Goal: Task Accomplishment & Management: Manage account settings

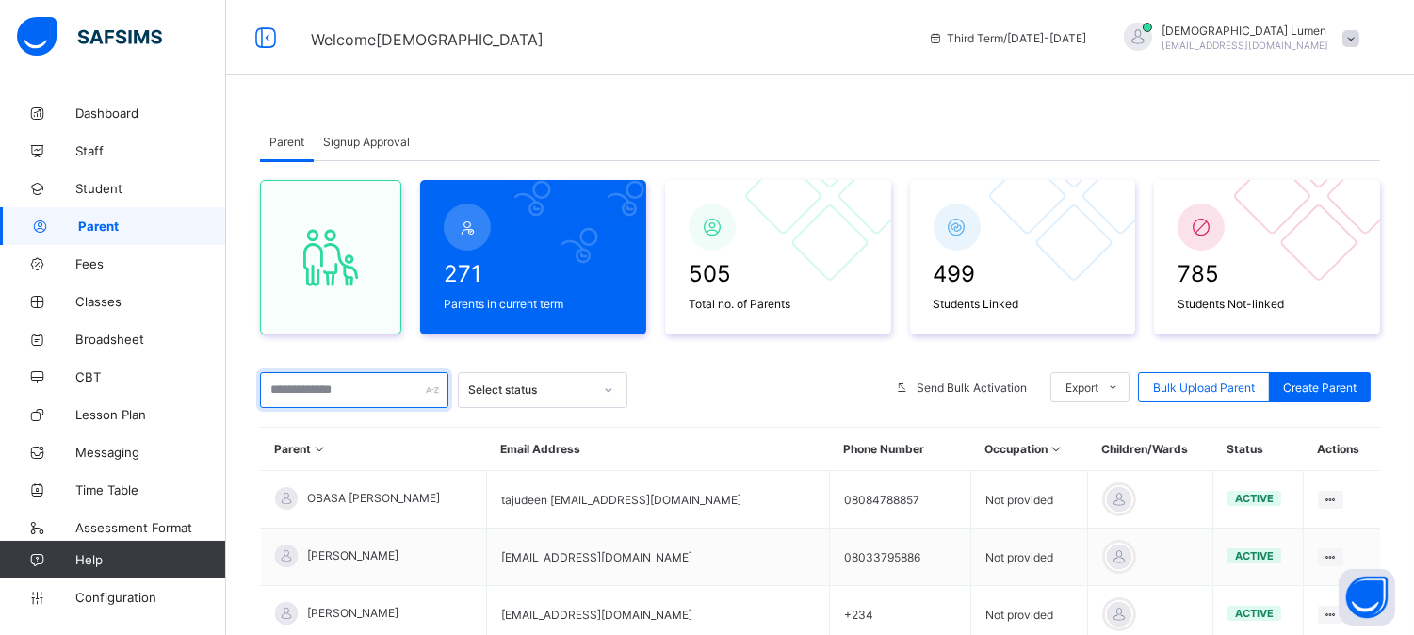
click at [293, 391] on input "text" at bounding box center [354, 390] width 188 height 36
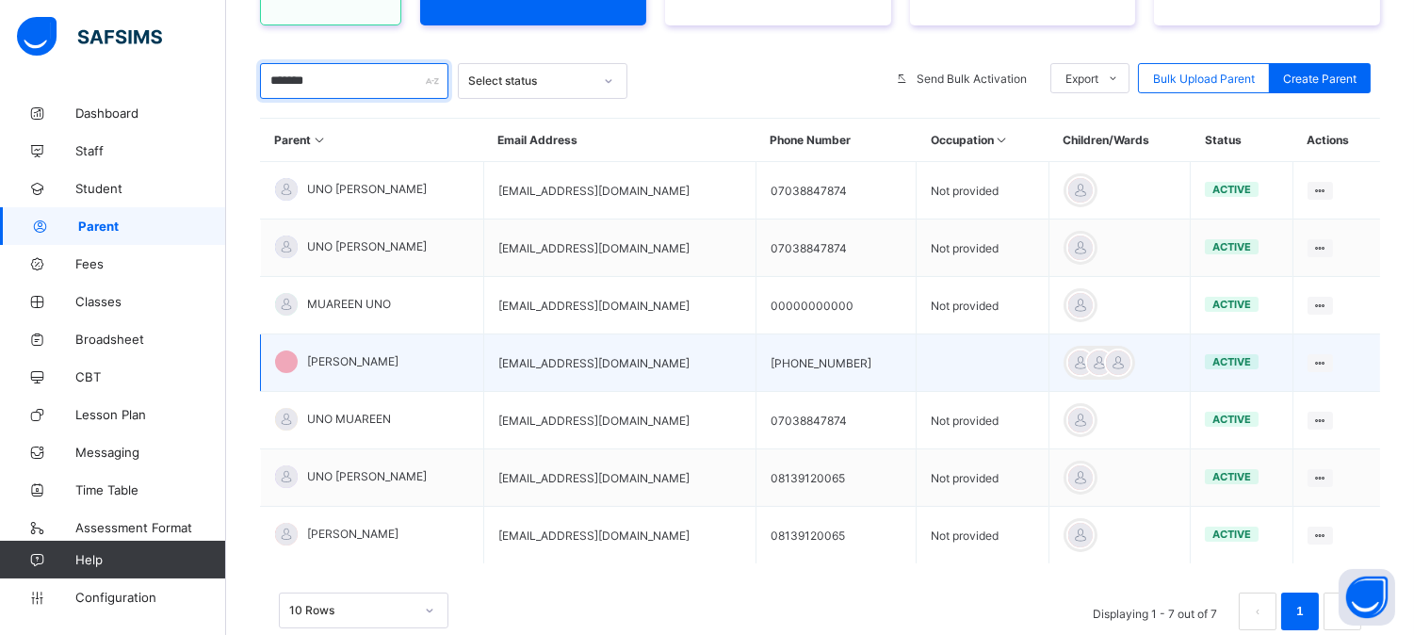
scroll to position [314, 0]
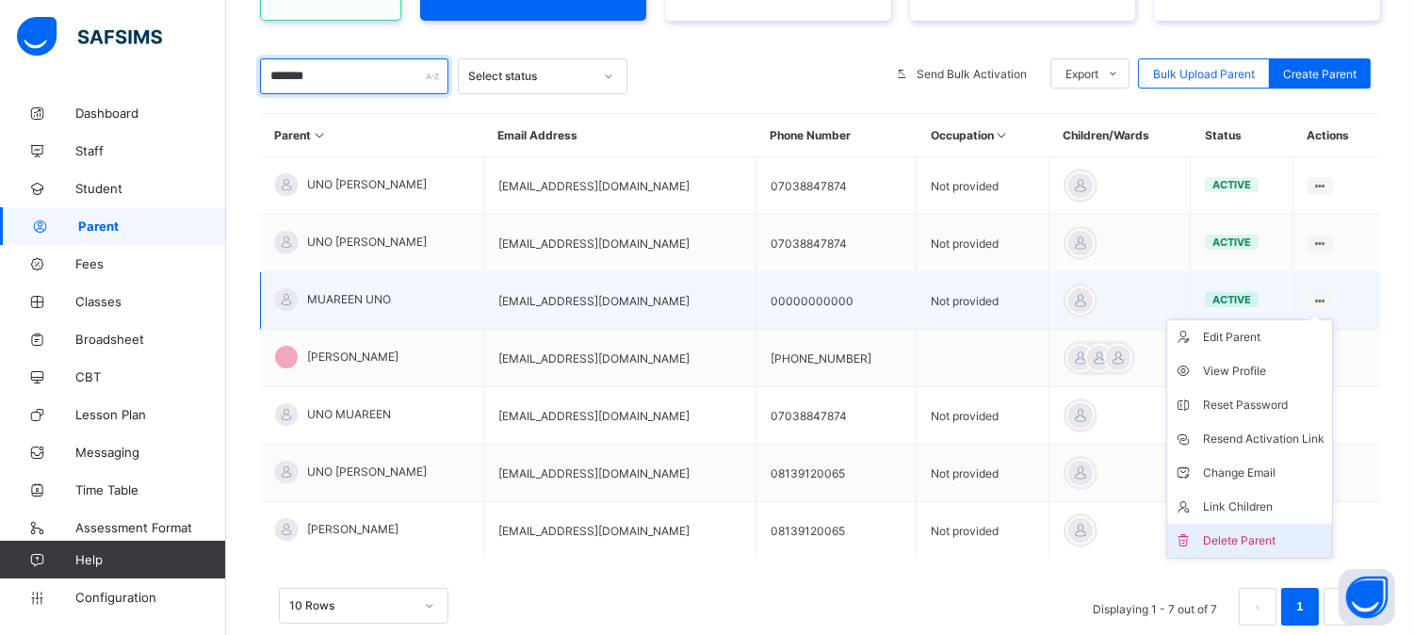
type input "*******"
click at [1238, 534] on div "Delete Parent" at bounding box center [1263, 540] width 121 height 19
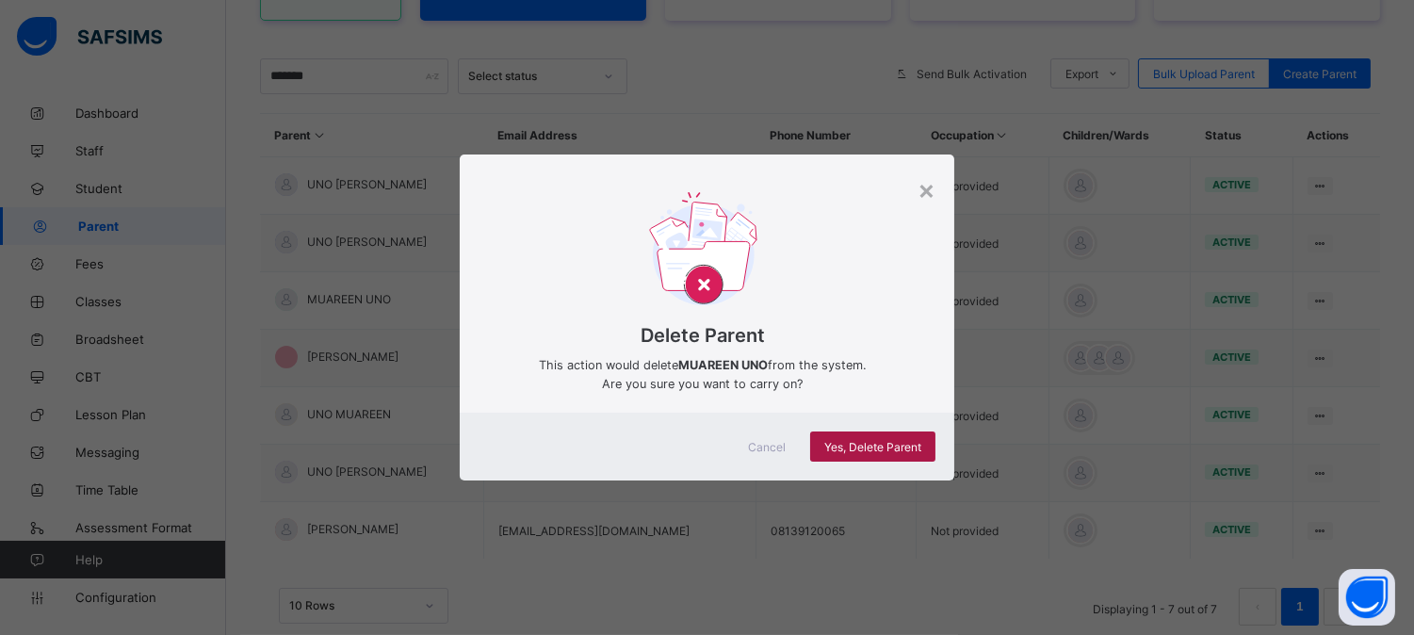
click at [869, 447] on span "Yes, Delete Parent" at bounding box center [872, 447] width 97 height 14
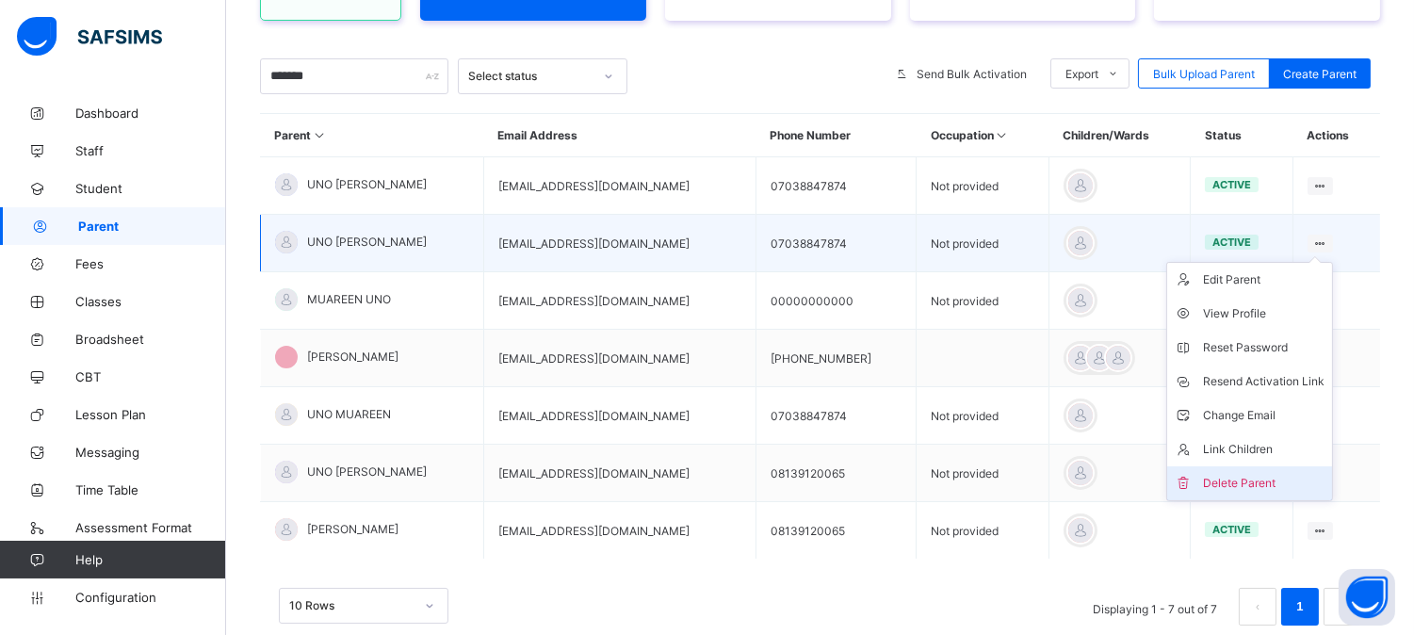
click at [1237, 482] on div "Delete Parent" at bounding box center [1263, 483] width 121 height 19
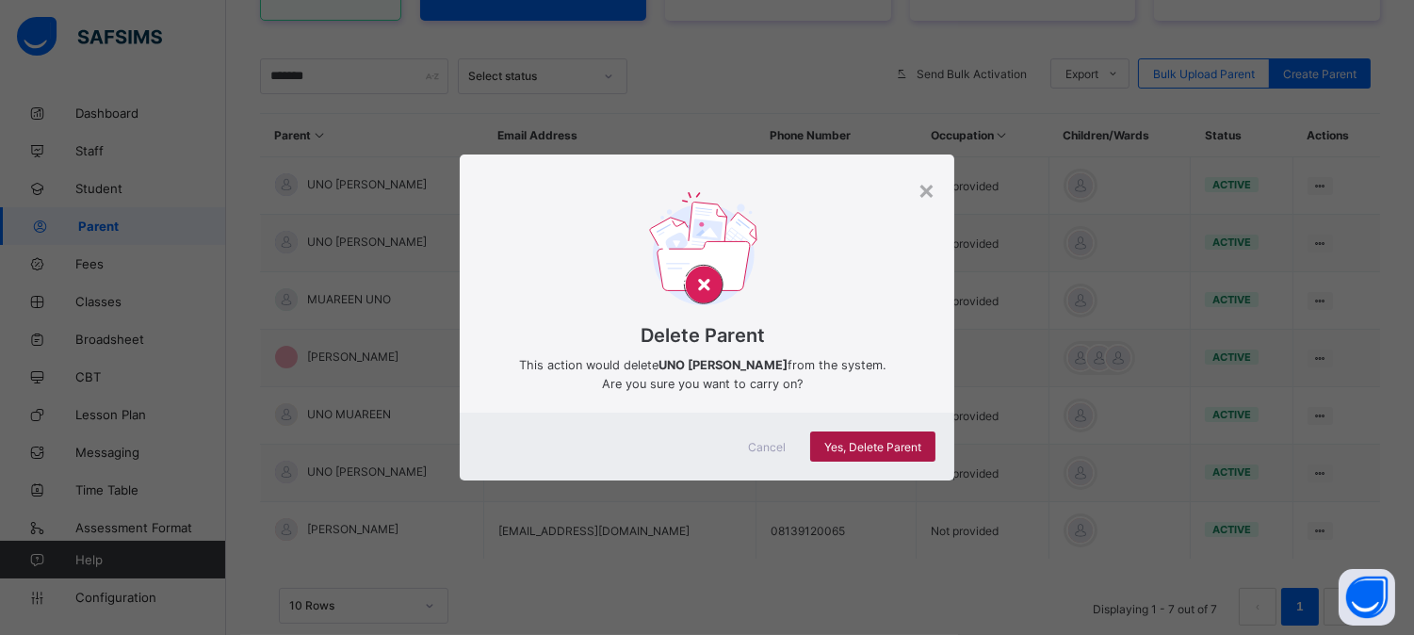
click at [866, 441] on span "Yes, Delete Parent" at bounding box center [872, 447] width 97 height 14
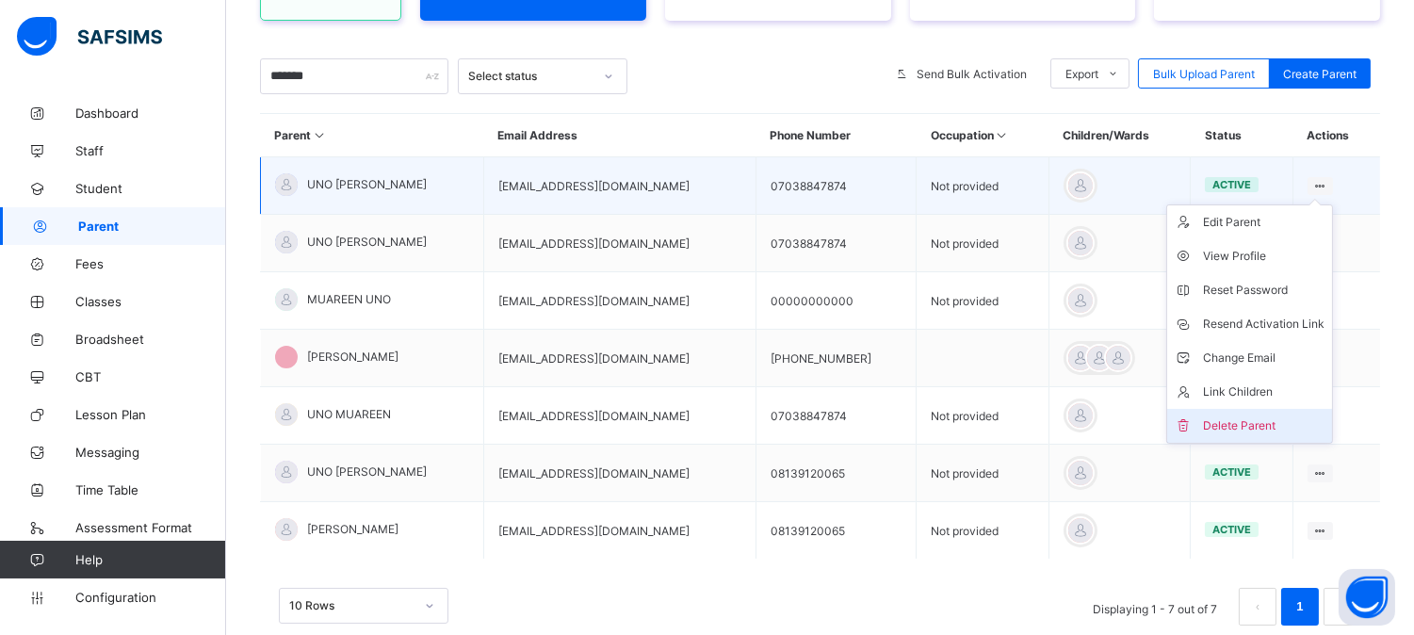
click at [1232, 419] on div "Delete Parent" at bounding box center [1263, 425] width 121 height 19
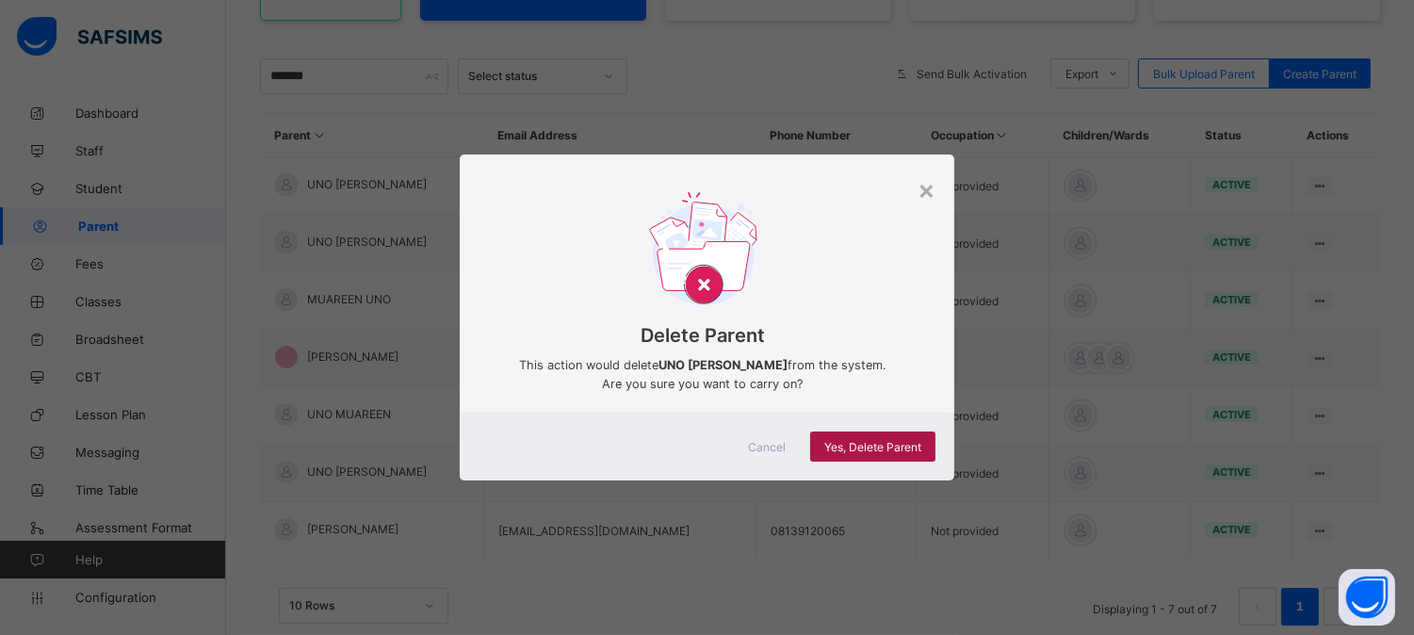
click at [883, 445] on span "Yes, Delete Parent" at bounding box center [872, 447] width 97 height 14
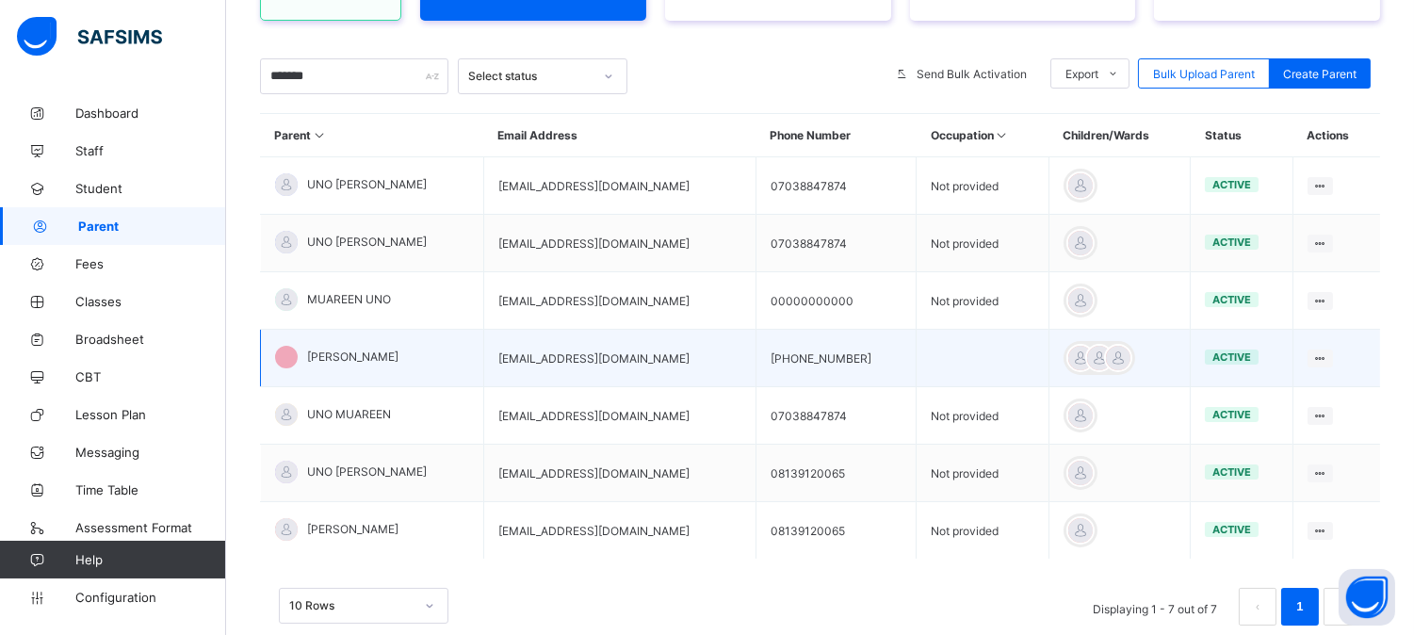
scroll to position [371, 0]
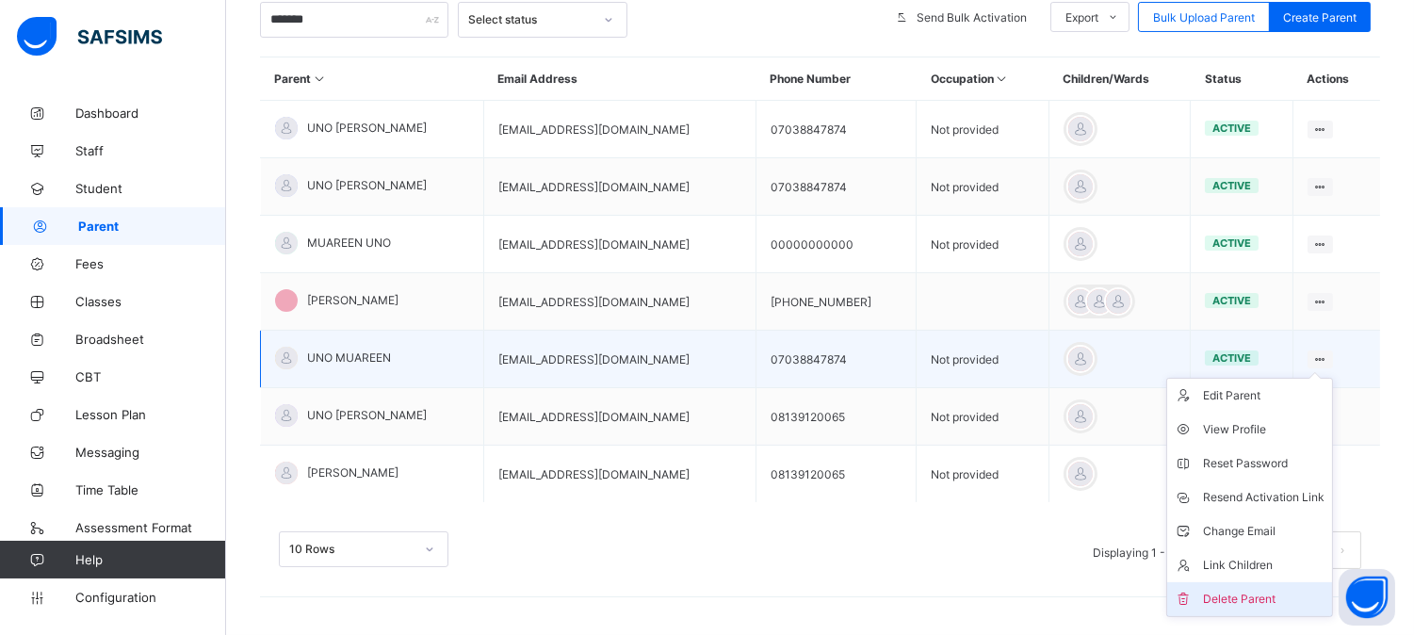
click at [1245, 591] on div "Delete Parent" at bounding box center [1263, 599] width 121 height 19
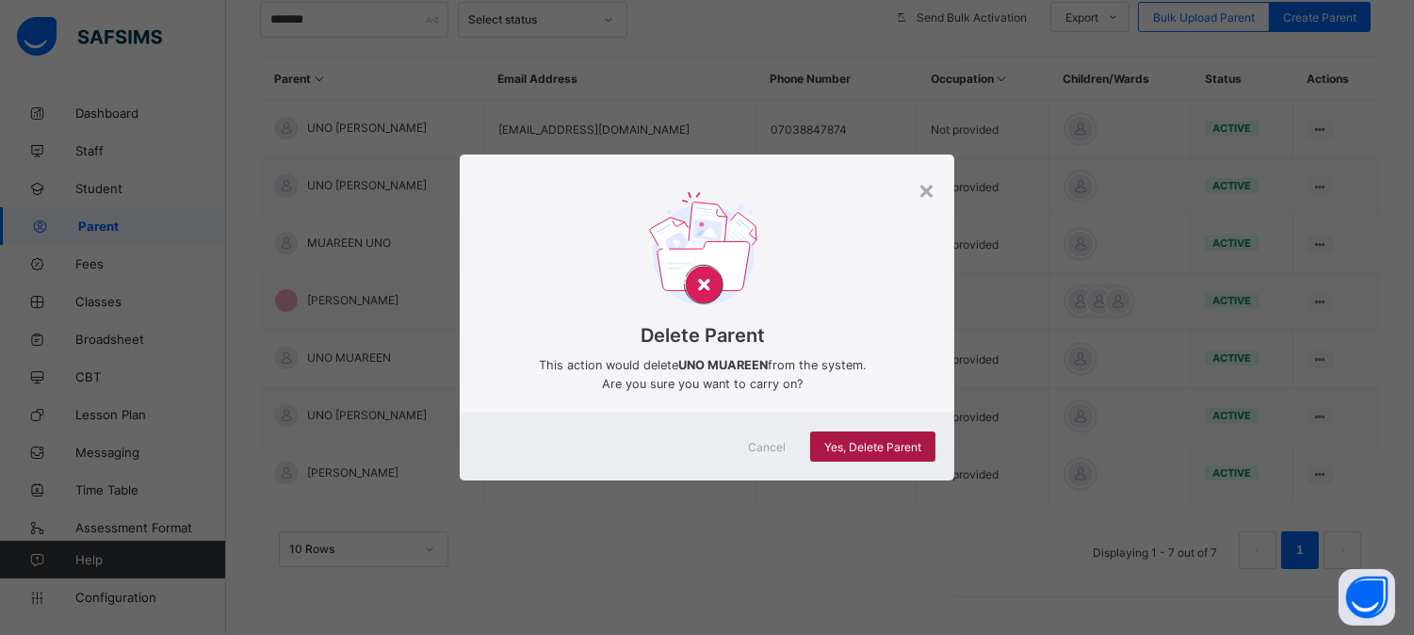
click at [860, 448] on span "Yes, Delete Parent" at bounding box center [872, 447] width 97 height 14
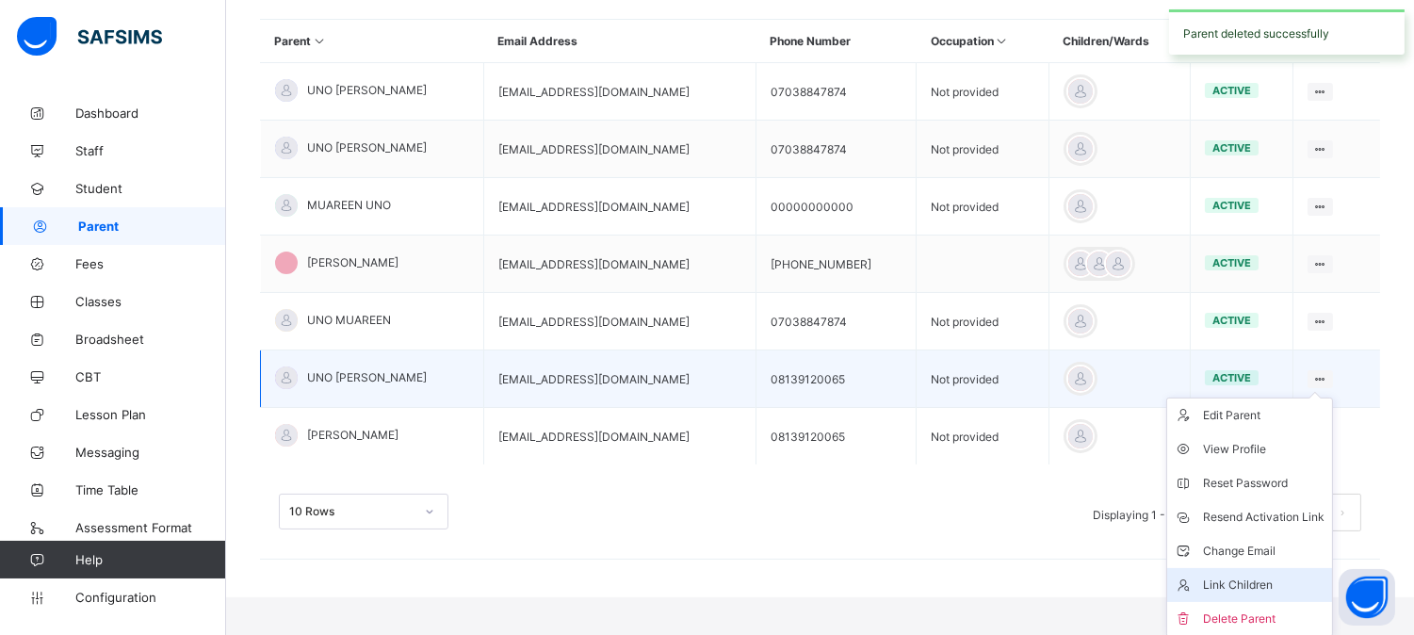
scroll to position [410, 0]
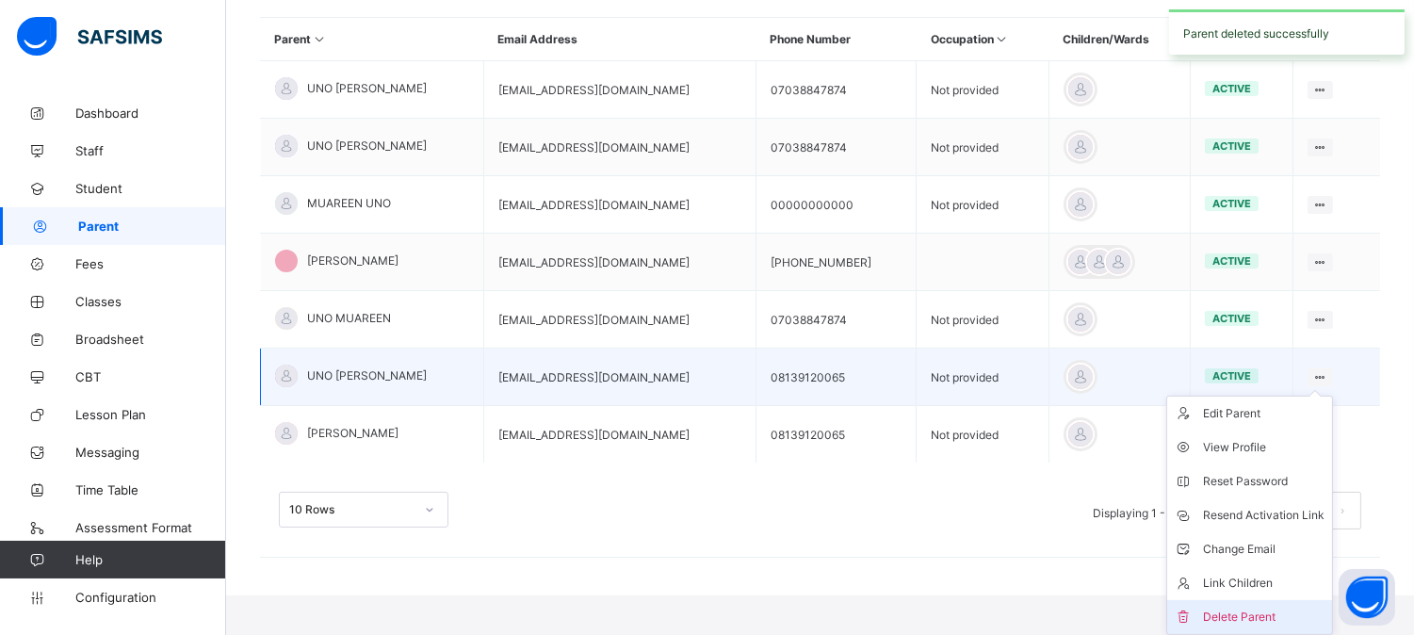
click at [1248, 607] on div "Delete Parent" at bounding box center [1263, 616] width 121 height 19
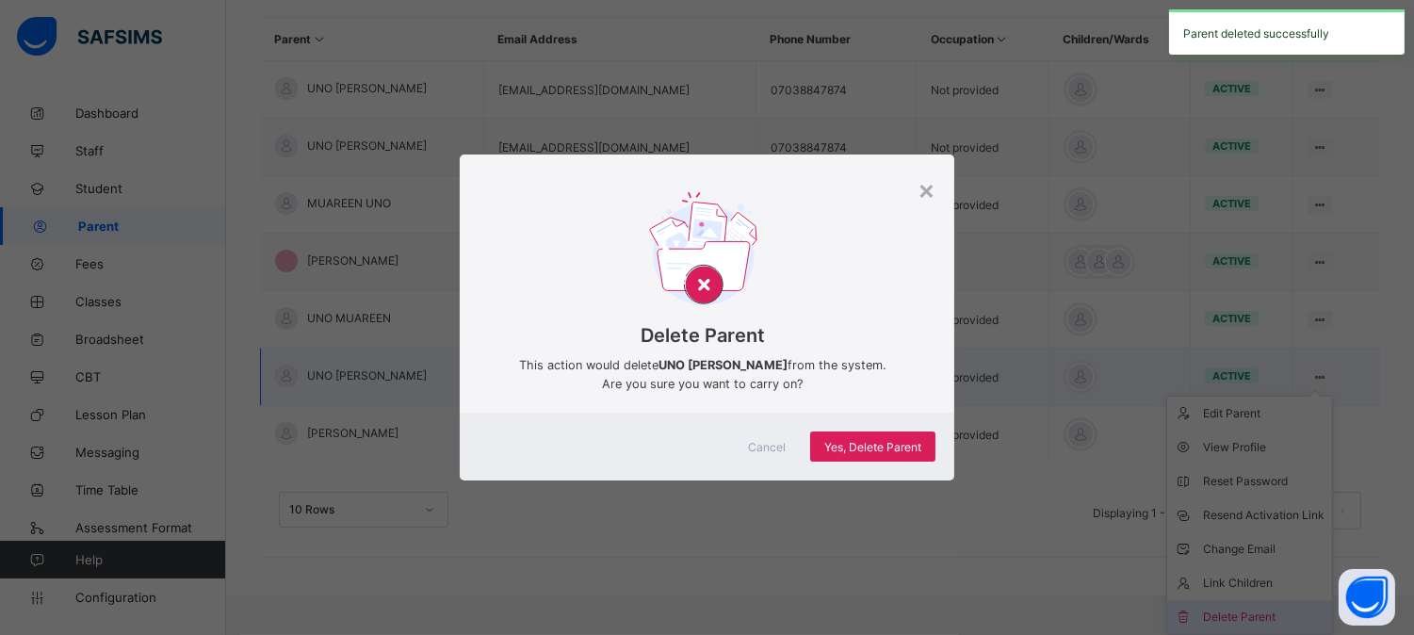
scroll to position [371, 0]
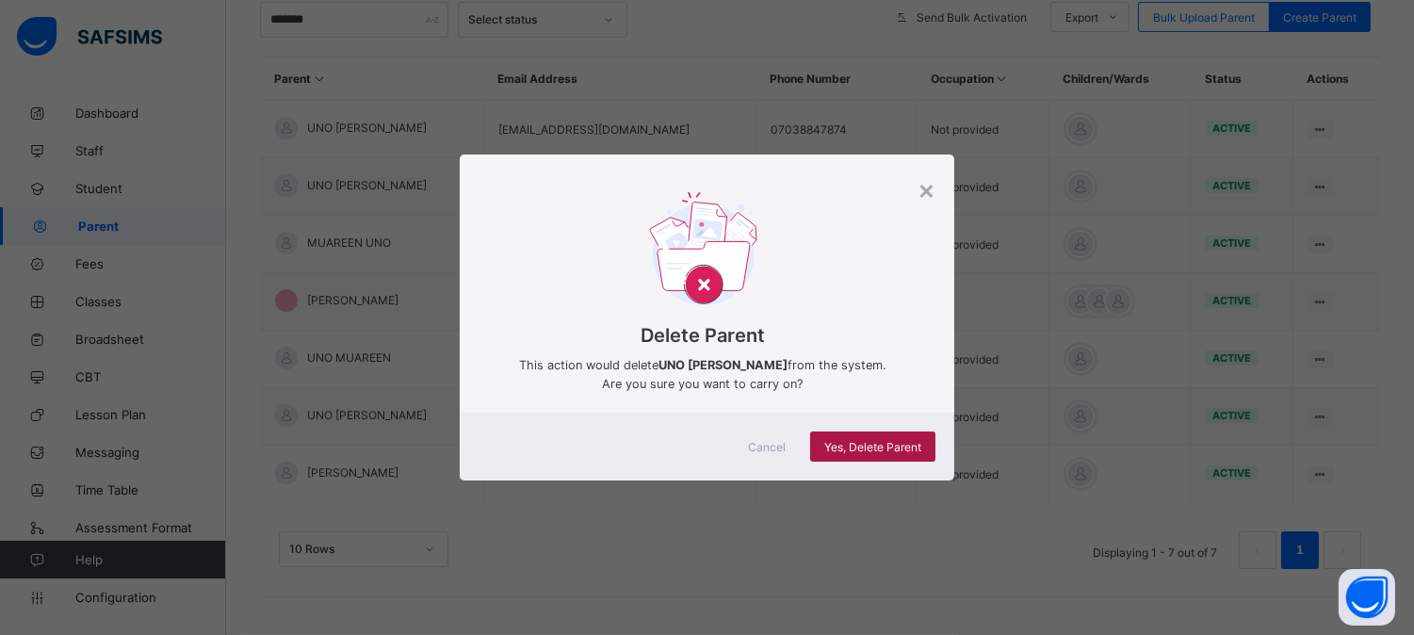
click at [860, 447] on span "Yes, Delete Parent" at bounding box center [872, 447] width 97 height 14
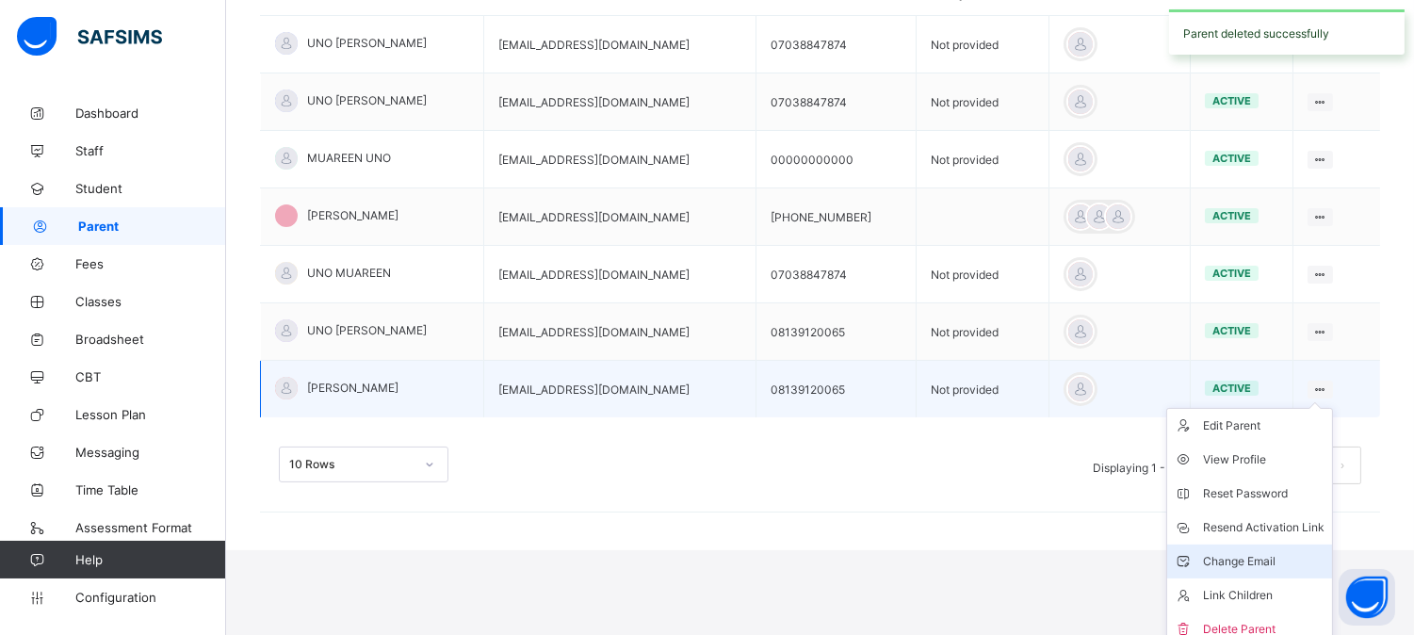
scroll to position [467, 0]
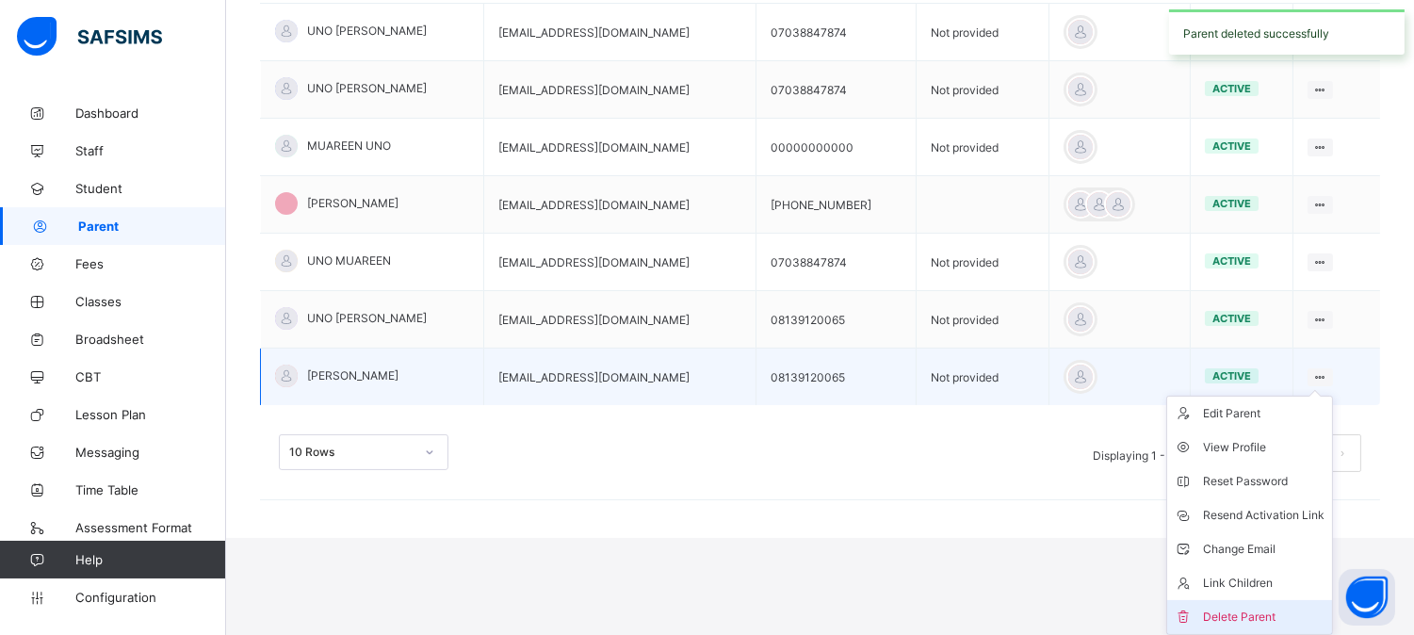
click at [1238, 610] on div "Delete Parent" at bounding box center [1263, 616] width 121 height 19
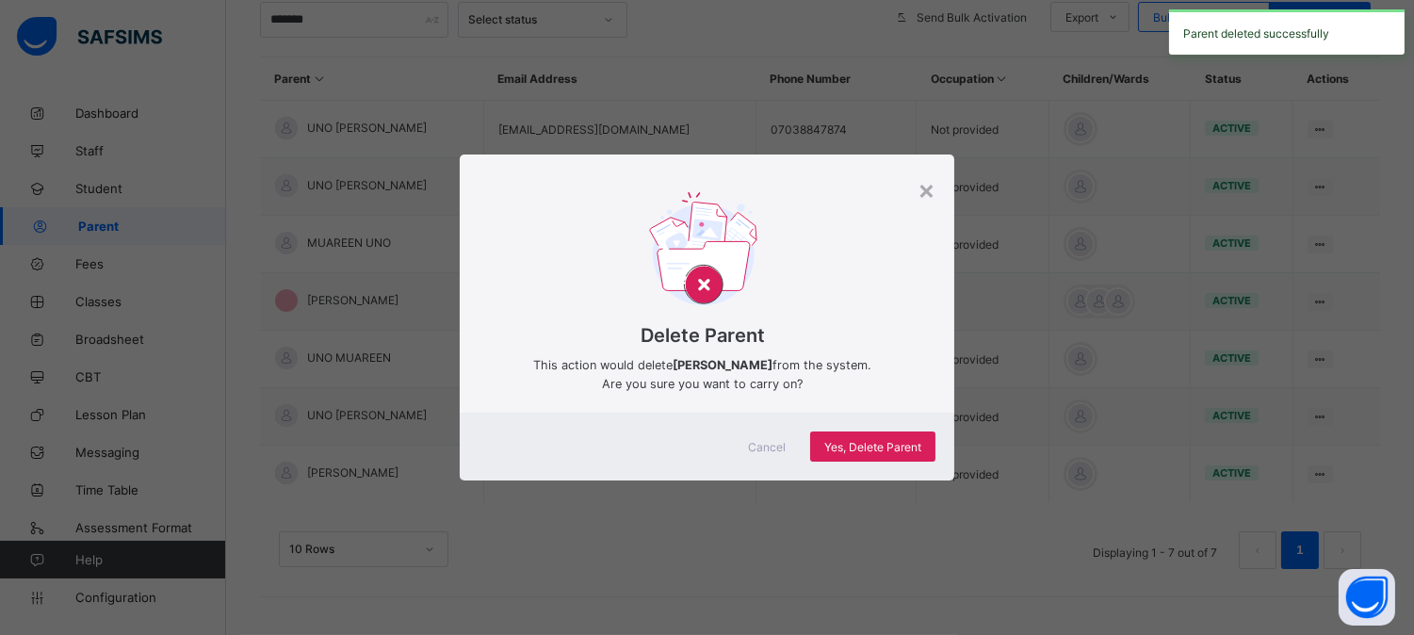
scroll to position [371, 0]
click at [833, 445] on span "Yes, Delete Parent" at bounding box center [872, 447] width 97 height 14
